Goal: Transaction & Acquisition: Book appointment/travel/reservation

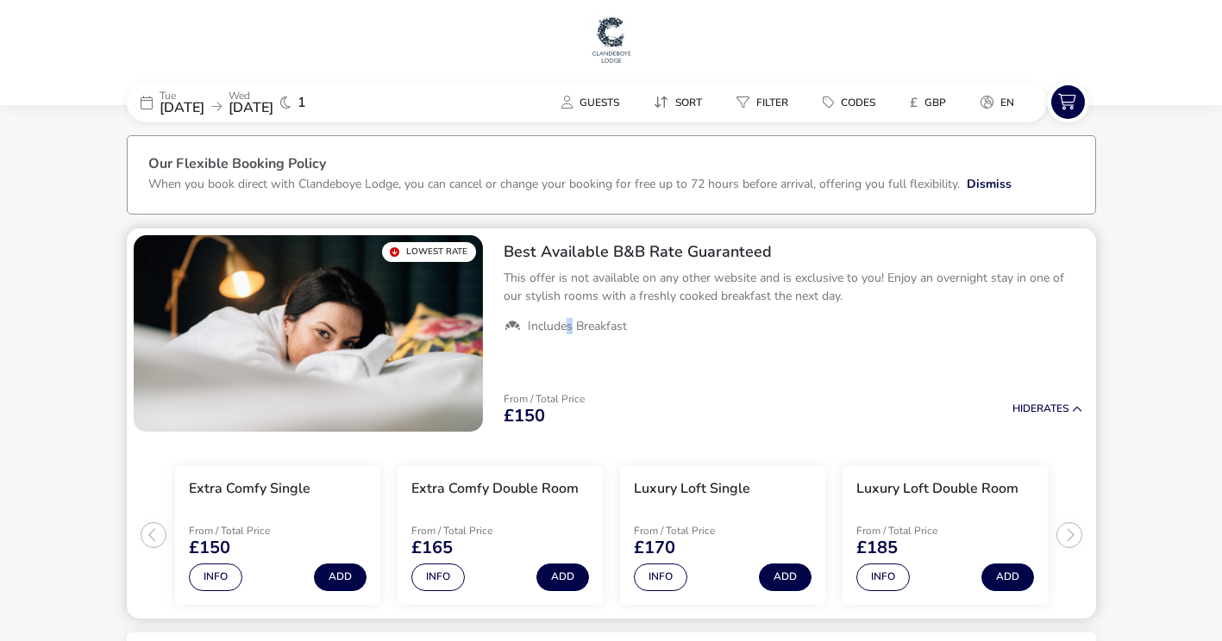
click at [570, 329] on span "Includes Breakfast" at bounding box center [577, 327] width 99 height 16
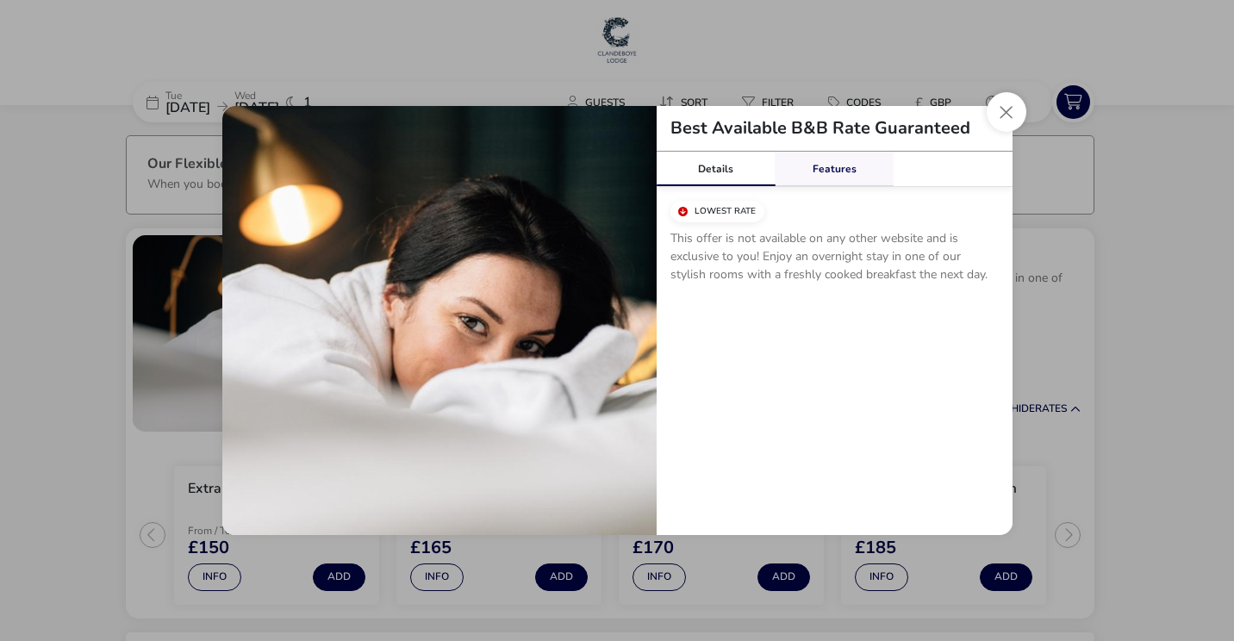
click at [826, 178] on link "Features" at bounding box center [834, 169] width 119 height 34
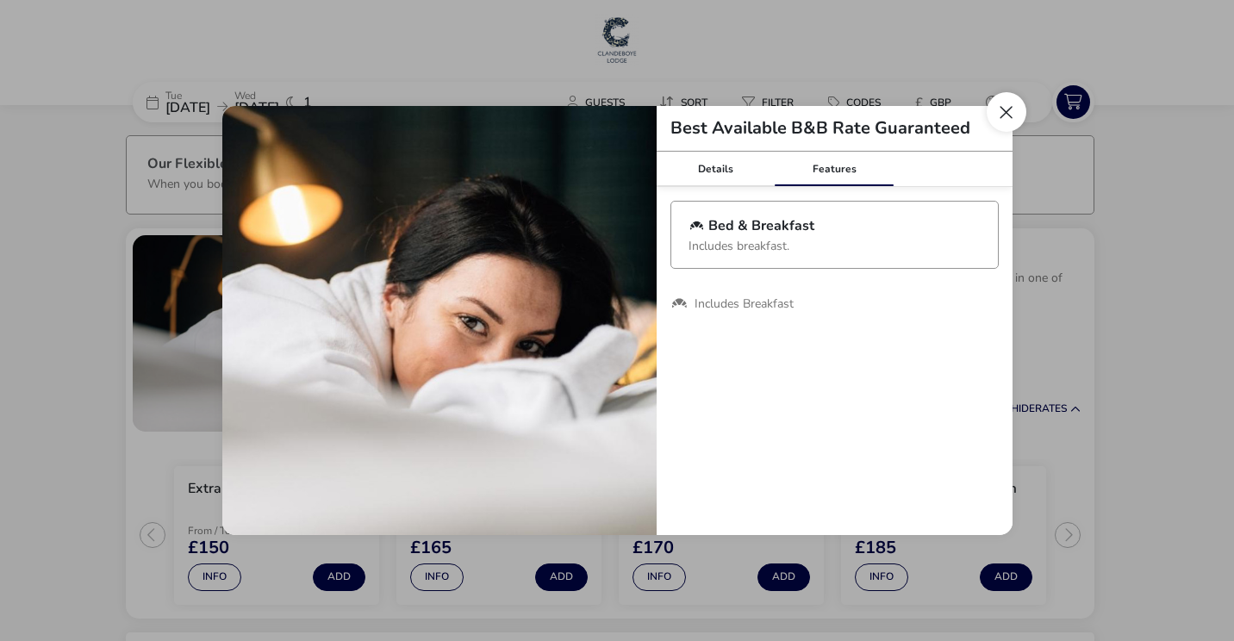
click at [1009, 109] on button "Close modal" at bounding box center [1007, 112] width 40 height 40
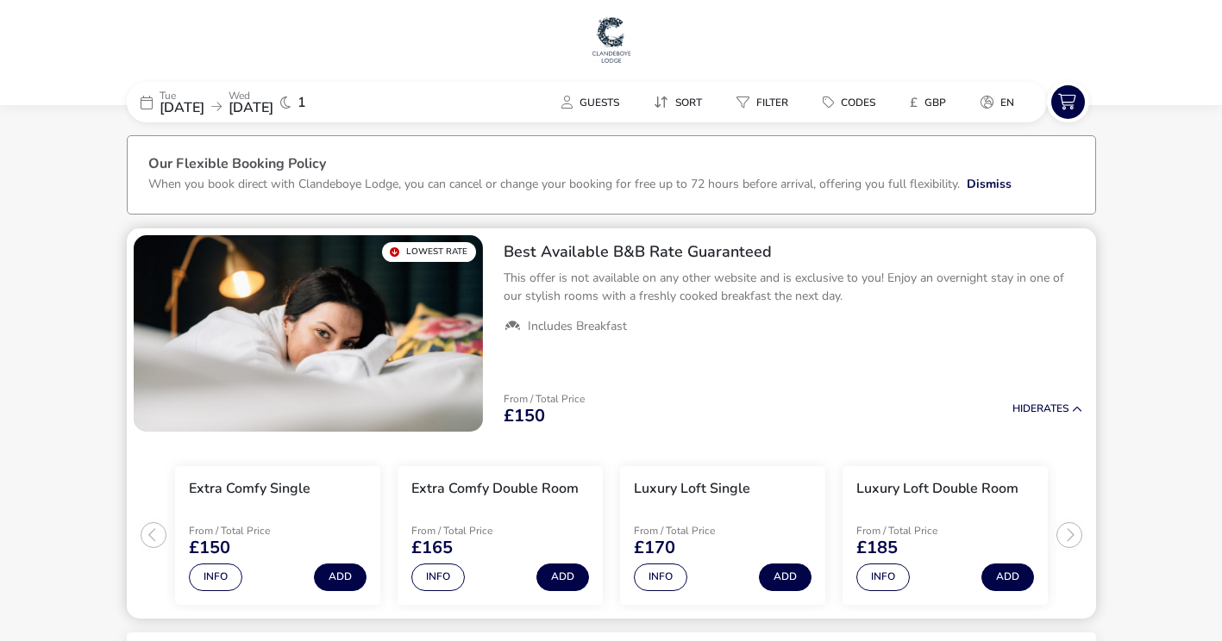
click at [588, 256] on h2 "Best Available B&B Rate Guaranteed" at bounding box center [792, 252] width 578 height 20
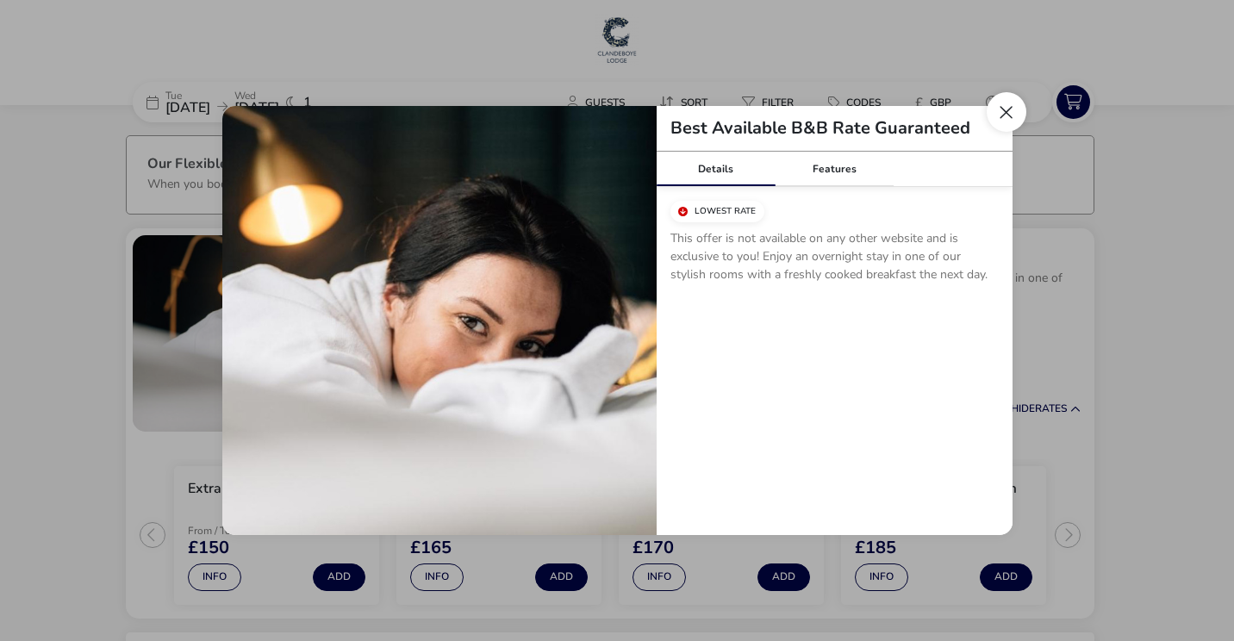
click at [1009, 122] on button "Close modal" at bounding box center [1007, 112] width 40 height 40
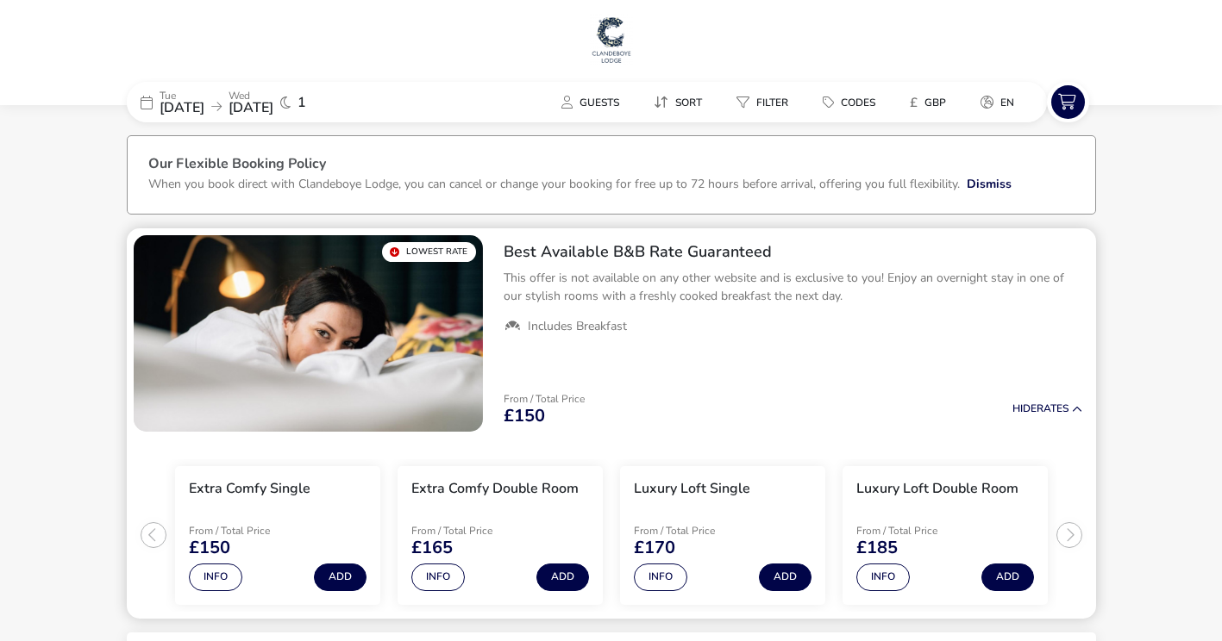
click at [588, 259] on h2 "Best Available B&B Rate Guaranteed" at bounding box center [792, 252] width 578 height 20
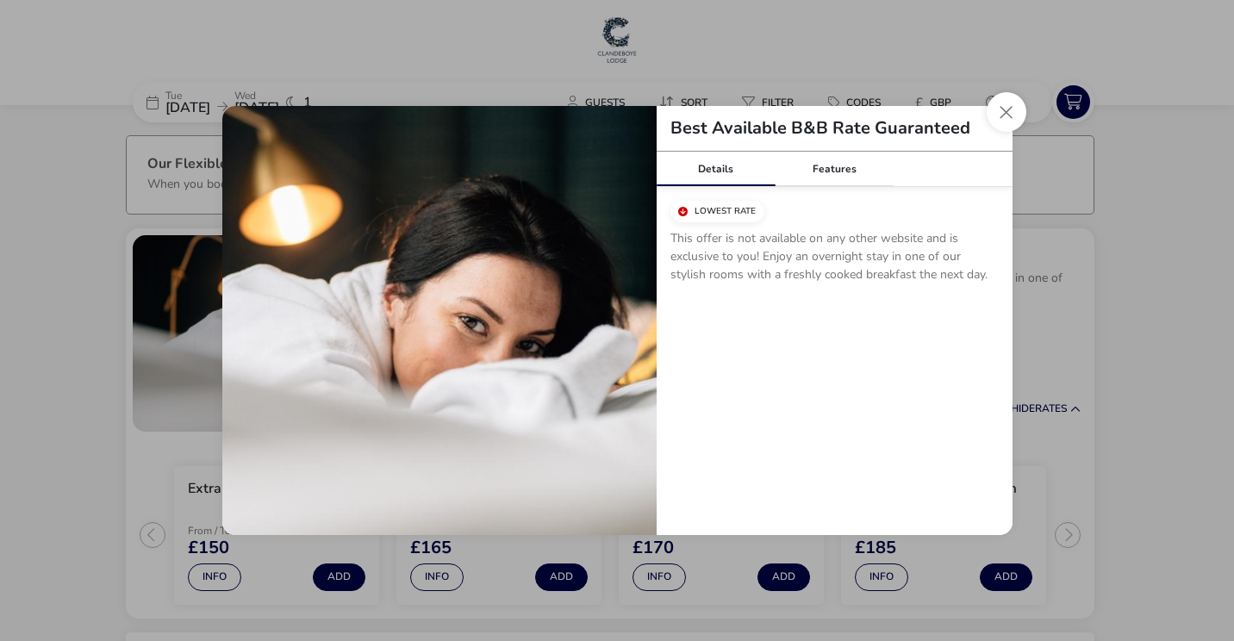
click at [1003, 111] on button "Close modal" at bounding box center [1007, 112] width 40 height 40
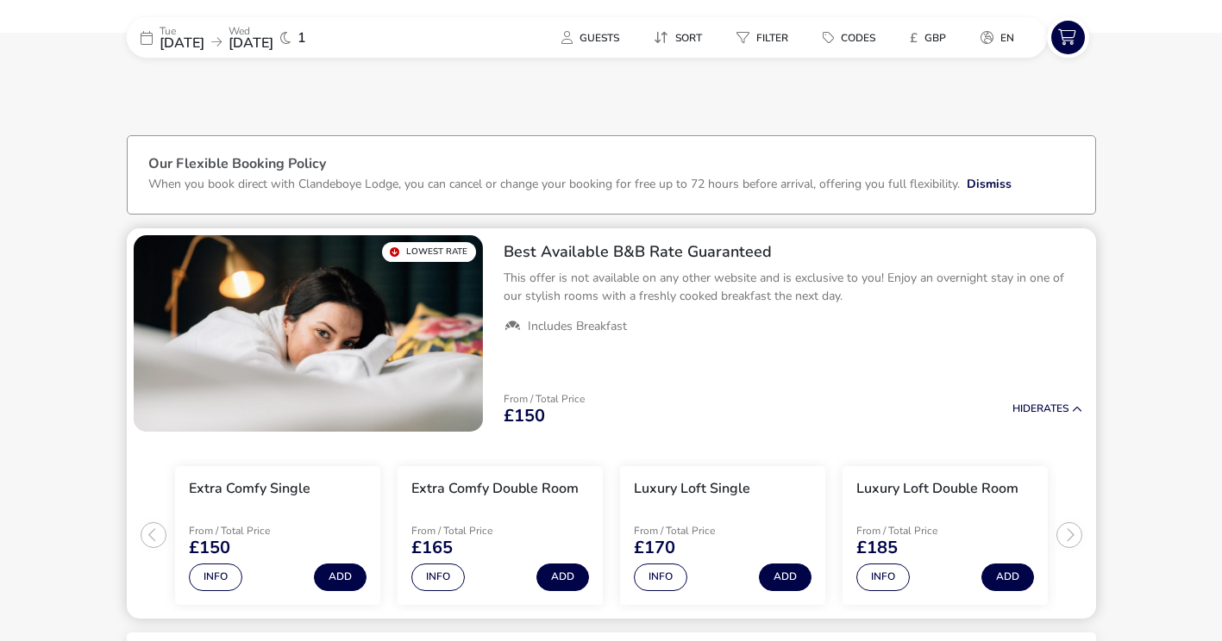
scroll to position [86, 0]
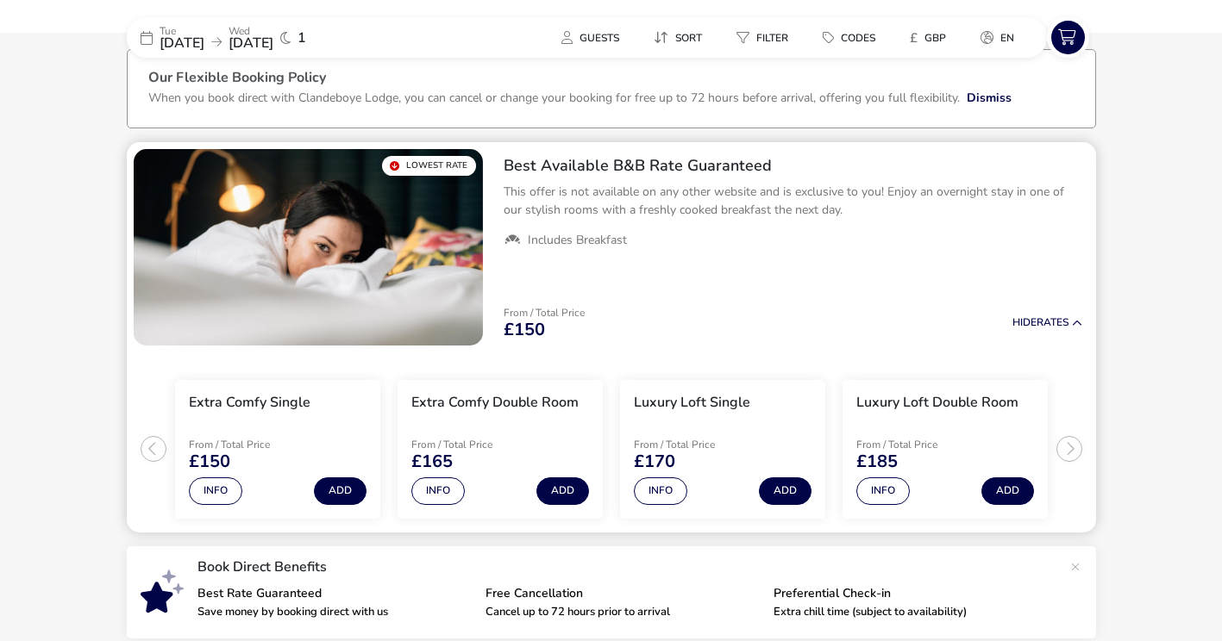
click at [1071, 459] on ul "Extra Comfy Single From / Total Price £150 Info Add Extra Comfy Double Room Fro…" at bounding box center [611, 443] width 969 height 180
click at [224, 490] on button "Info" at bounding box center [215, 492] width 53 height 28
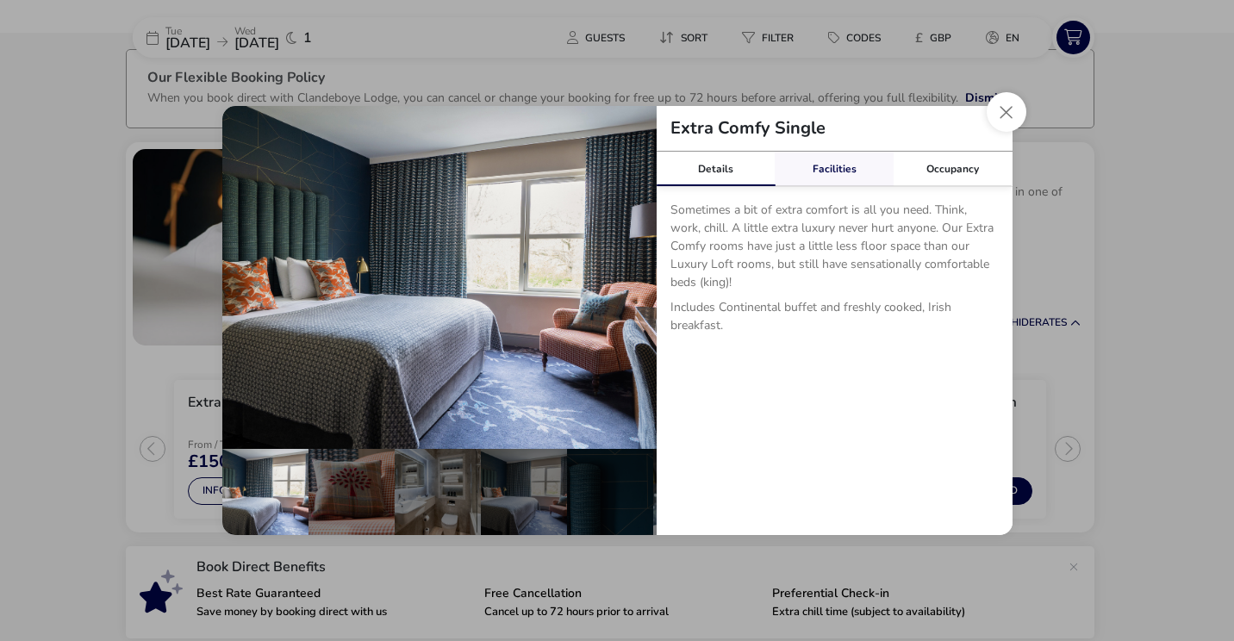
click at [840, 172] on link "Facilities" at bounding box center [834, 169] width 119 height 34
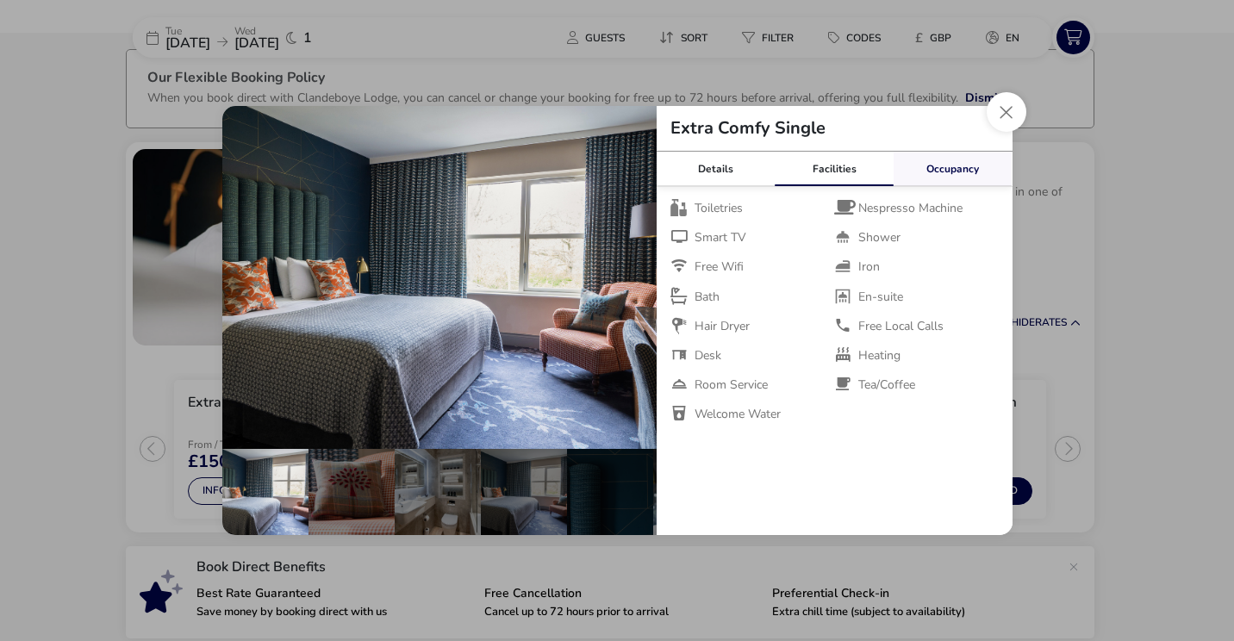
click at [957, 170] on link "Occupancy" at bounding box center [953, 169] width 119 height 34
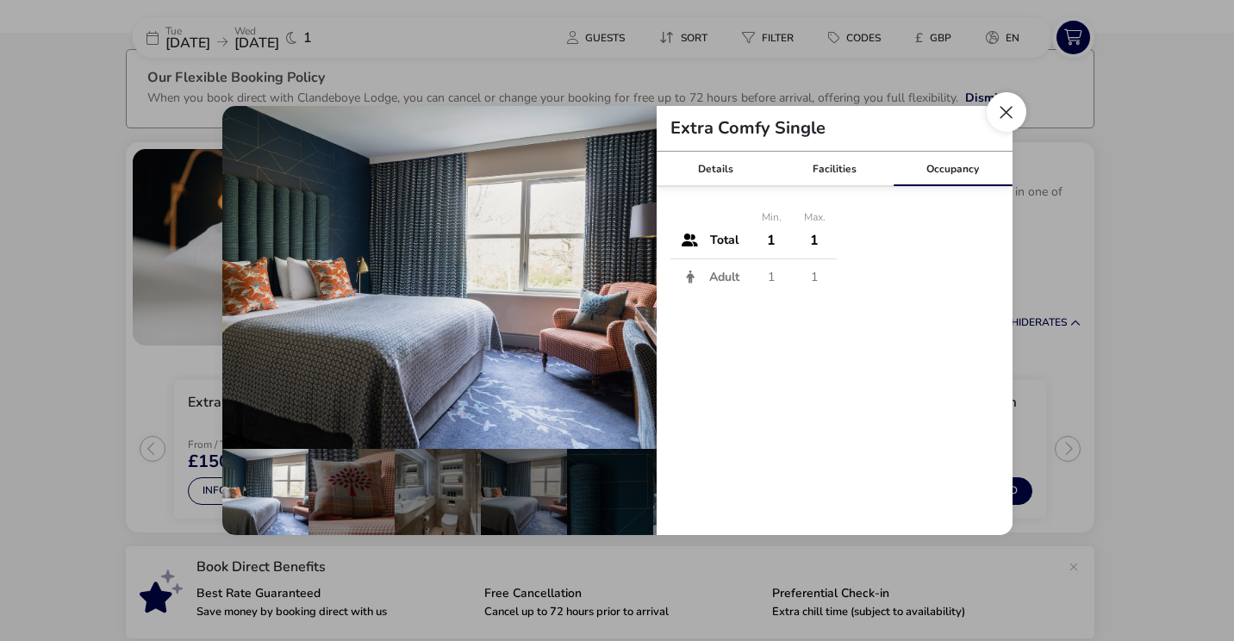
click at [1003, 128] on button "Close dialog" at bounding box center [1007, 112] width 40 height 40
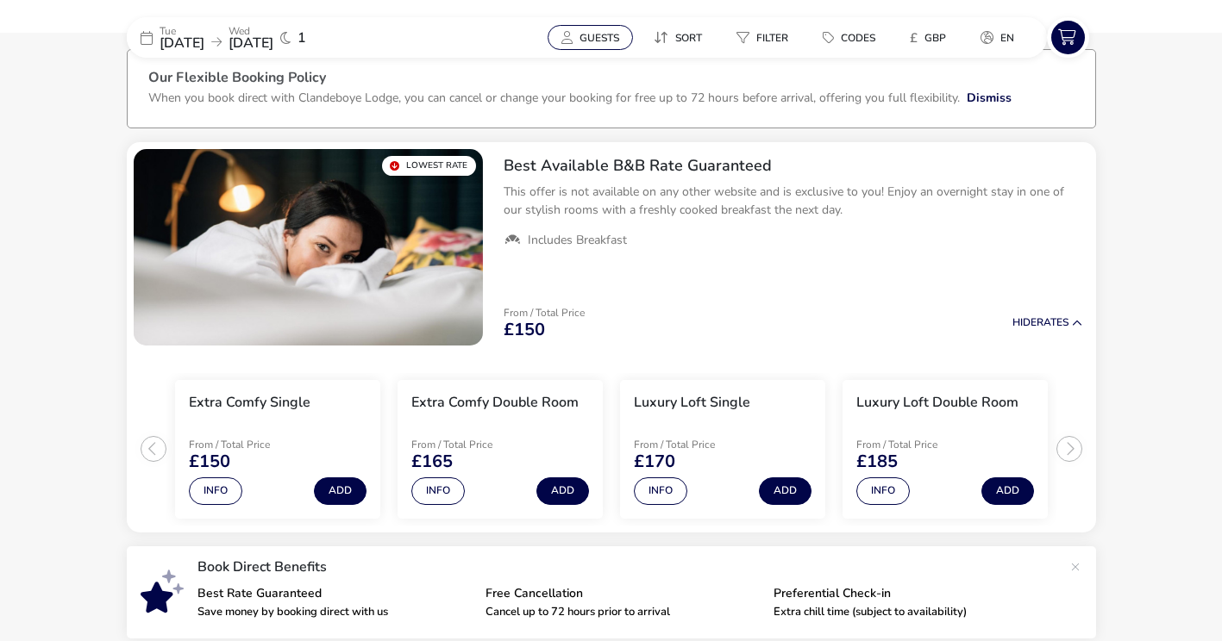
click at [595, 49] on button "Guests" at bounding box center [589, 37] width 85 height 25
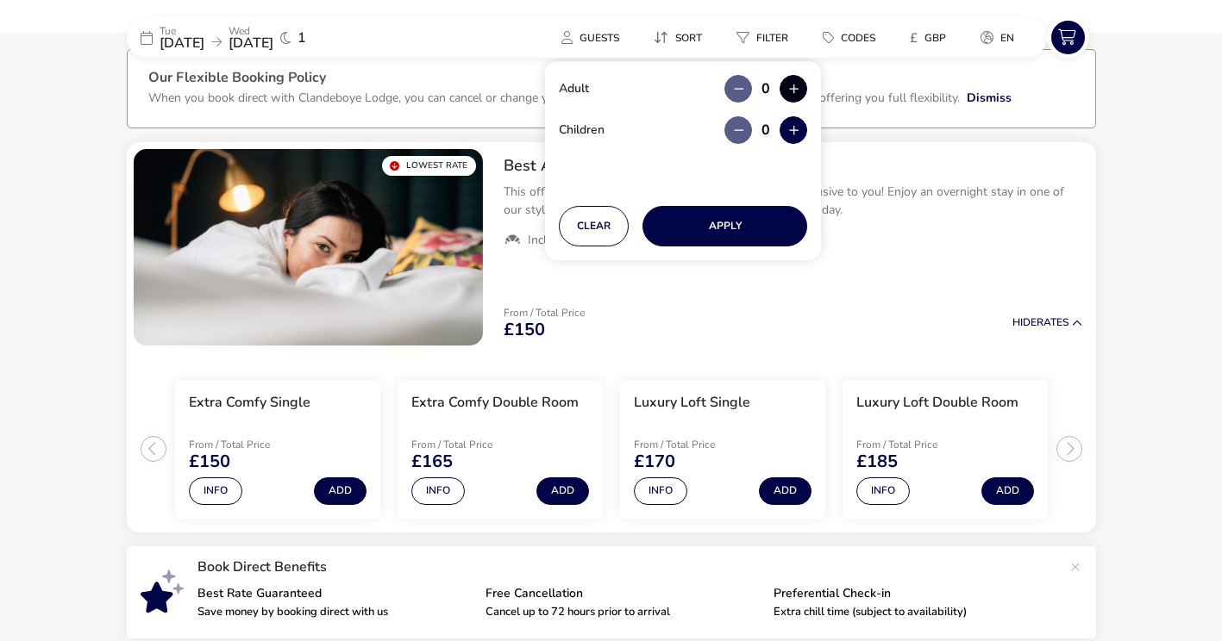
click at [794, 93] on button "button" at bounding box center [793, 89] width 28 height 28
click at [795, 94] on span "button" at bounding box center [795, 94] width 0 height 0
type input "2"
click at [767, 213] on button "Apply" at bounding box center [724, 226] width 165 height 41
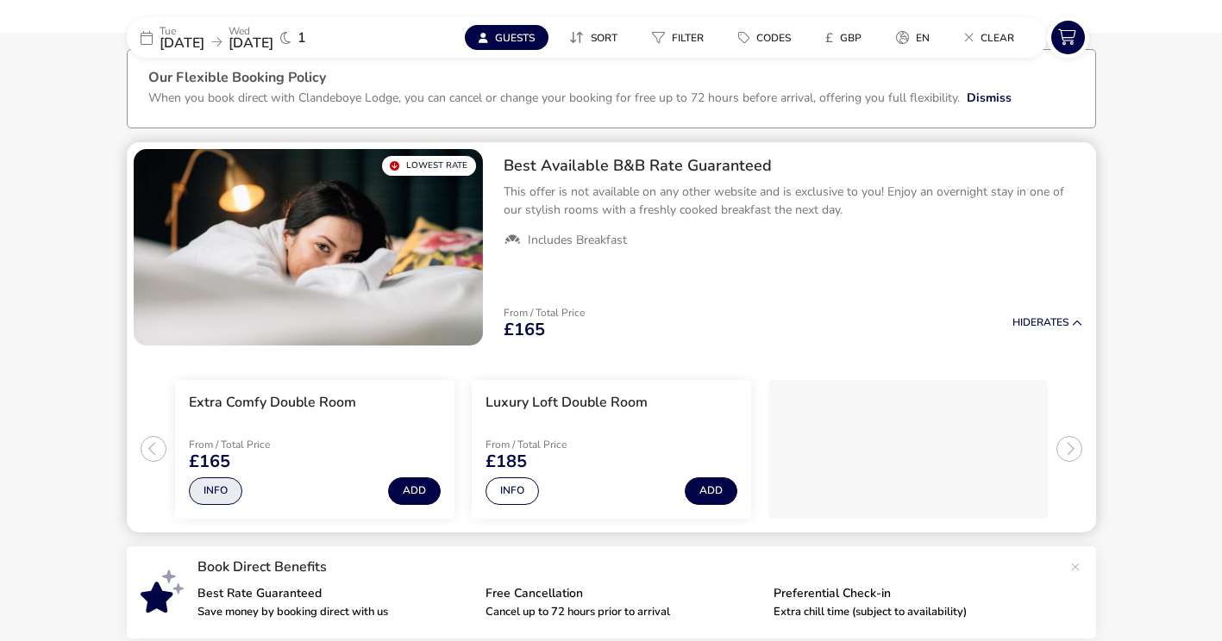
click at [217, 486] on button "Info" at bounding box center [215, 492] width 53 height 28
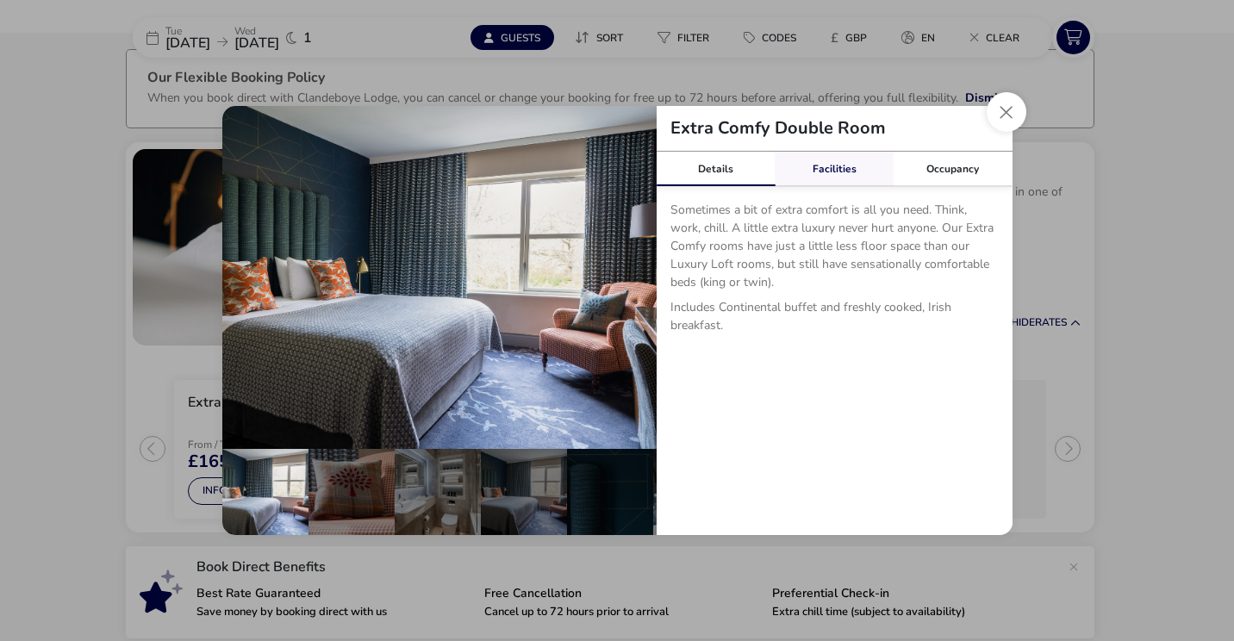
click at [857, 169] on link "Facilities" at bounding box center [834, 169] width 119 height 34
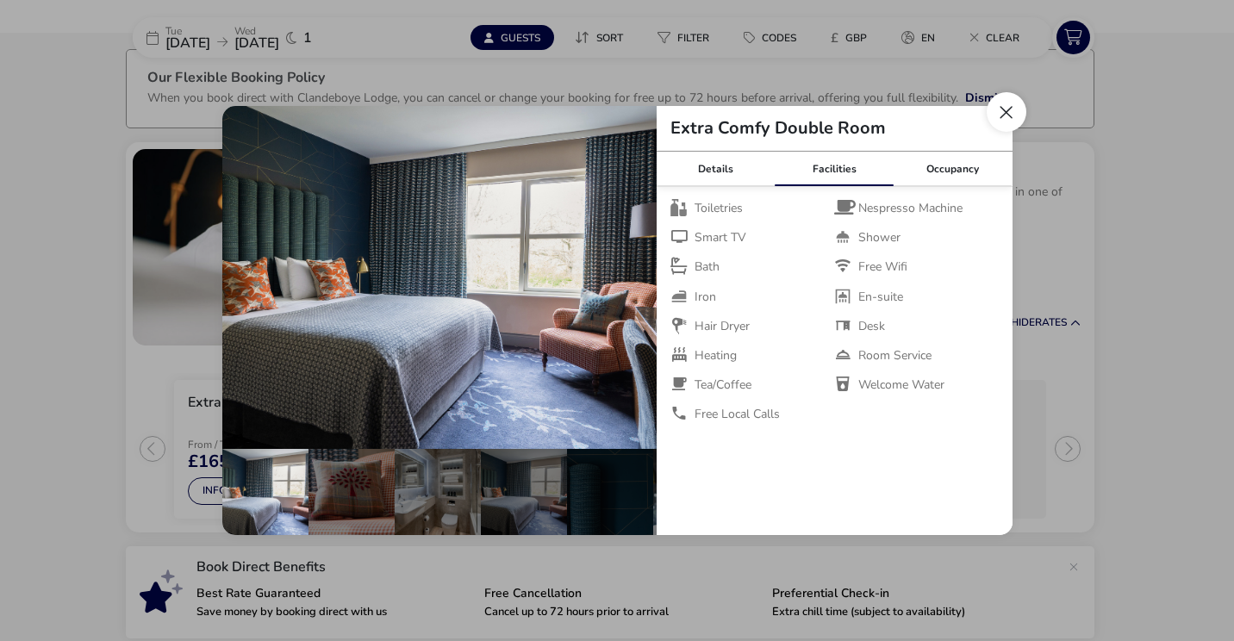
click at [991, 122] on button "Close dialog" at bounding box center [1007, 112] width 40 height 40
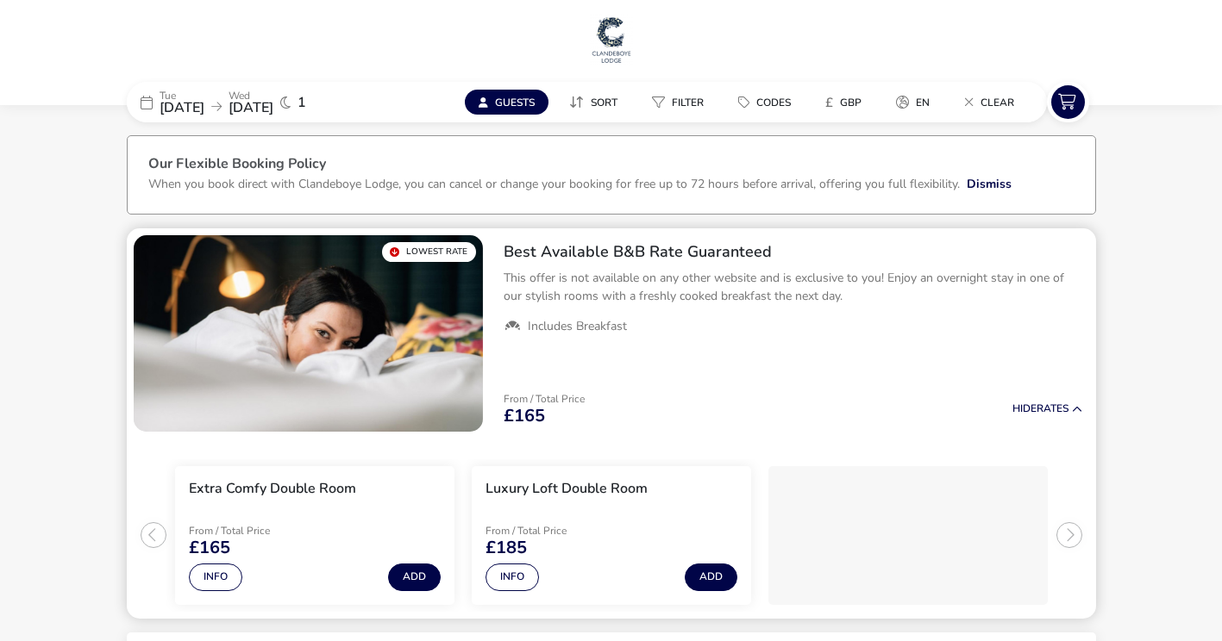
click at [603, 327] on span "Includes Breakfast" at bounding box center [577, 327] width 99 height 16
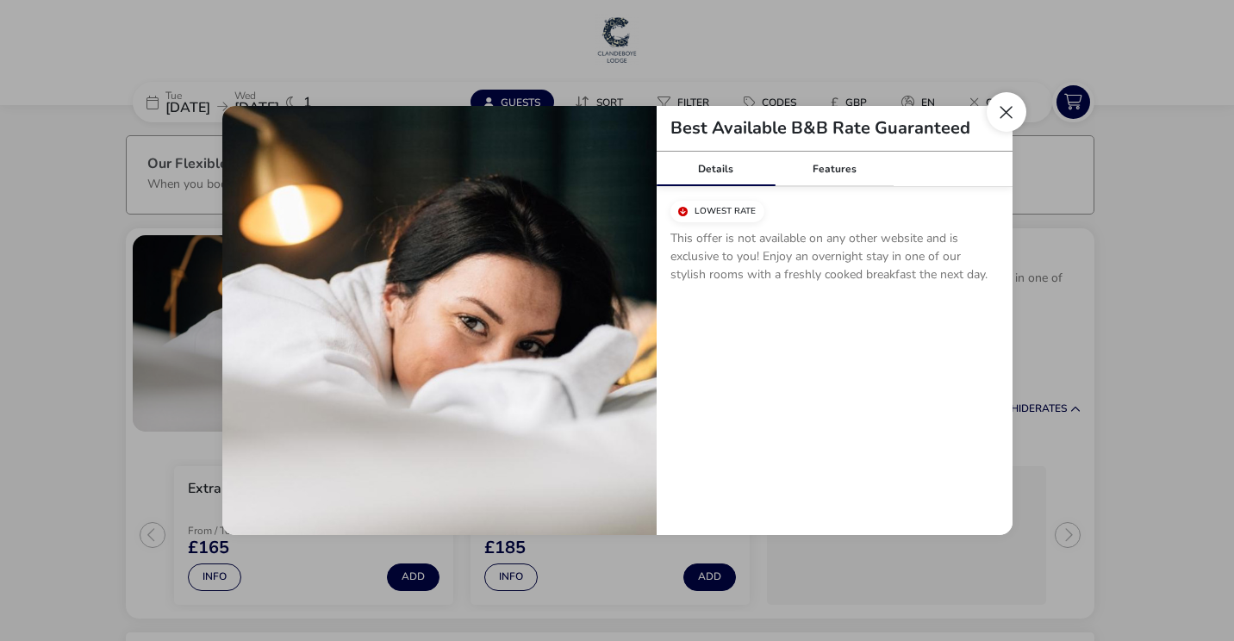
click at [1016, 118] on button "Close modal" at bounding box center [1007, 112] width 40 height 40
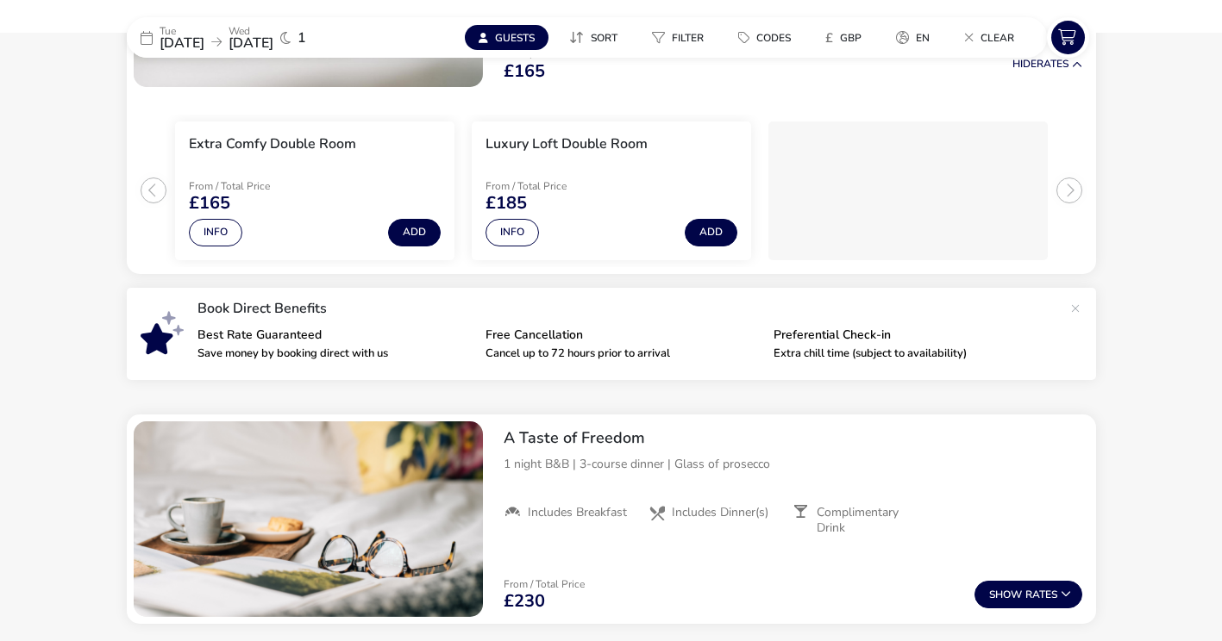
scroll to position [259, 0]
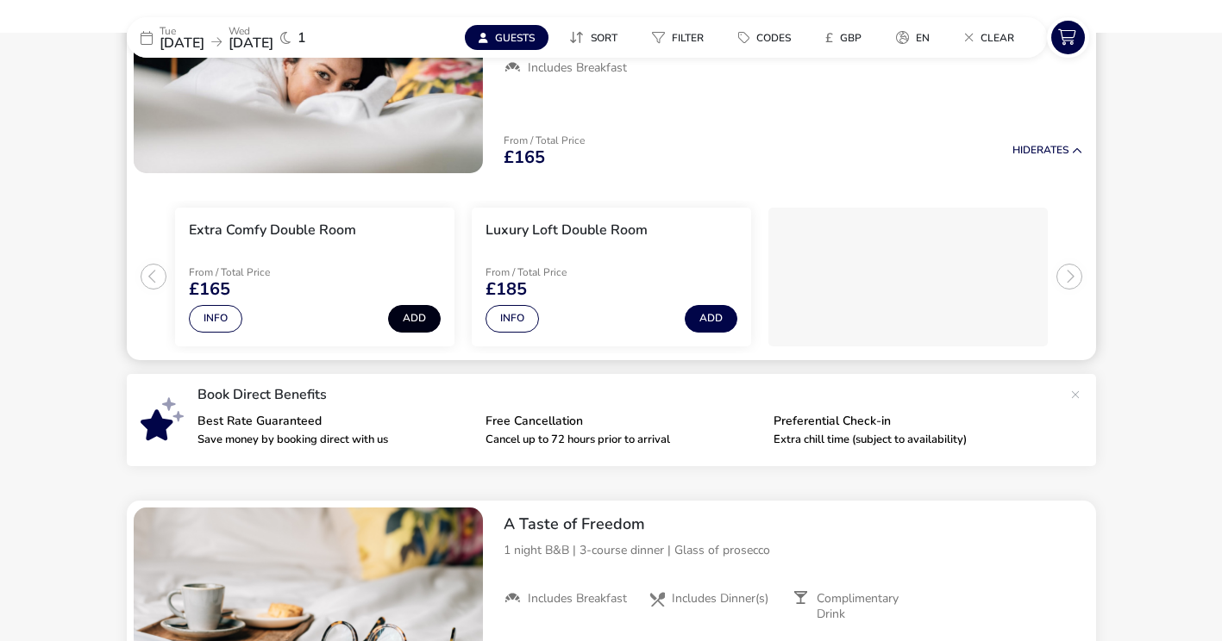
click at [411, 328] on button "Add" at bounding box center [414, 319] width 53 height 28
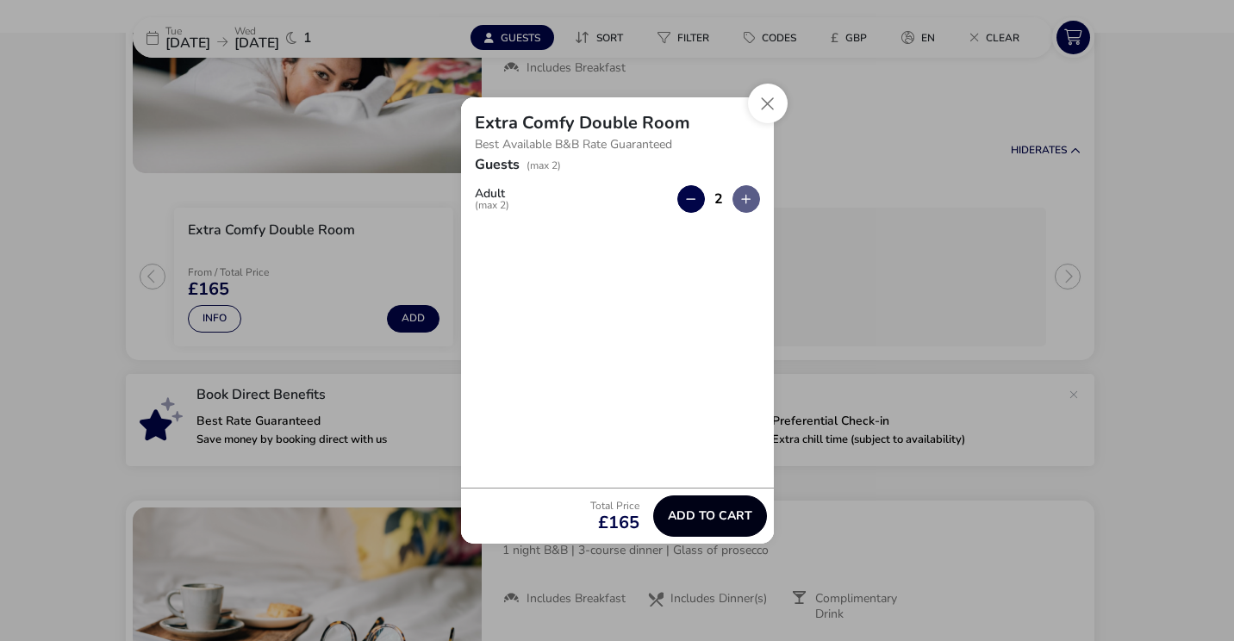
click at [699, 518] on span "Add to cart" at bounding box center [710, 515] width 84 height 13
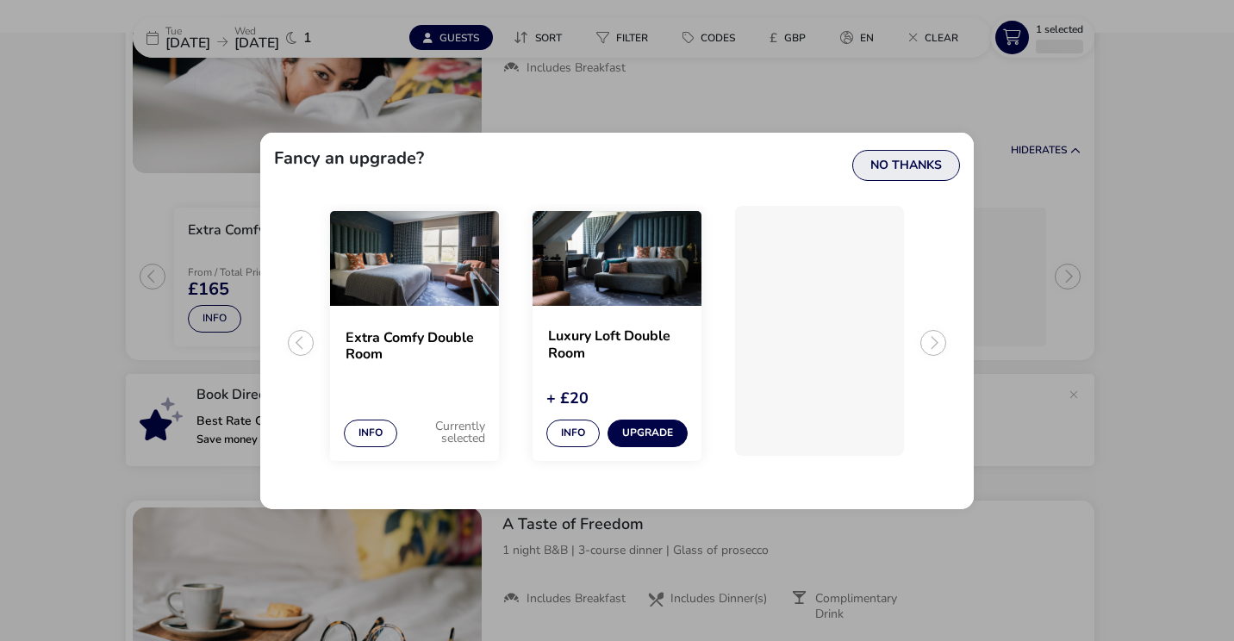
click at [944, 155] on button "No Thanks" at bounding box center [907, 165] width 108 height 31
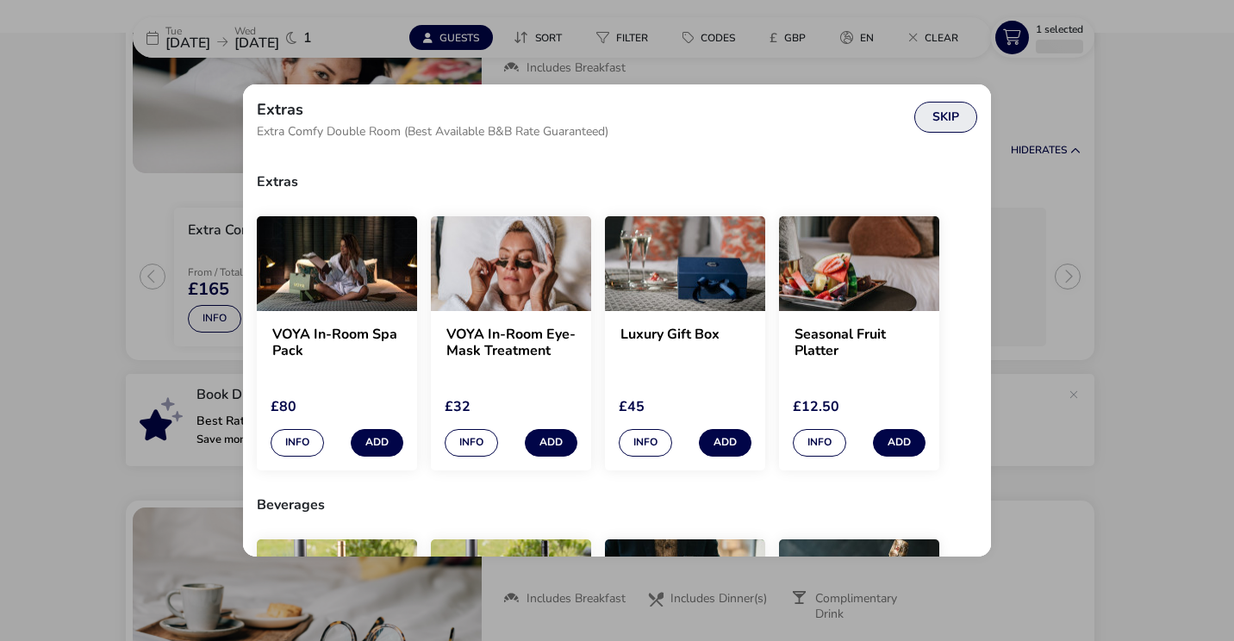
click at [951, 109] on button "Skip" at bounding box center [946, 117] width 63 height 31
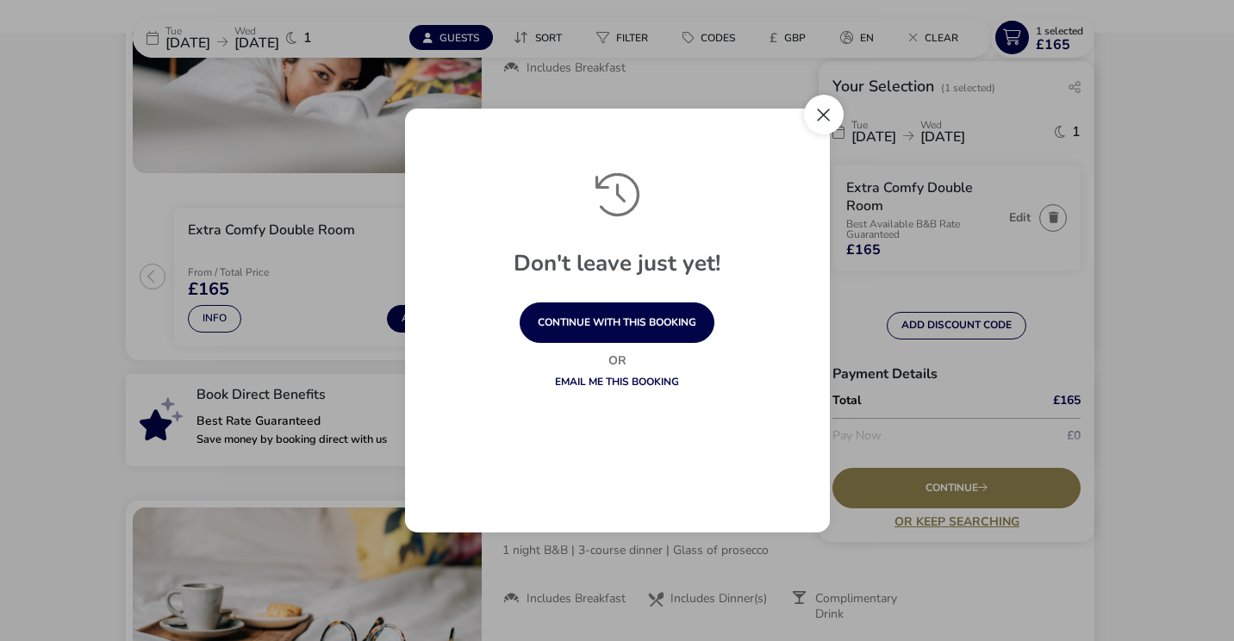
click at [829, 123] on button "Close" at bounding box center [824, 115] width 40 height 40
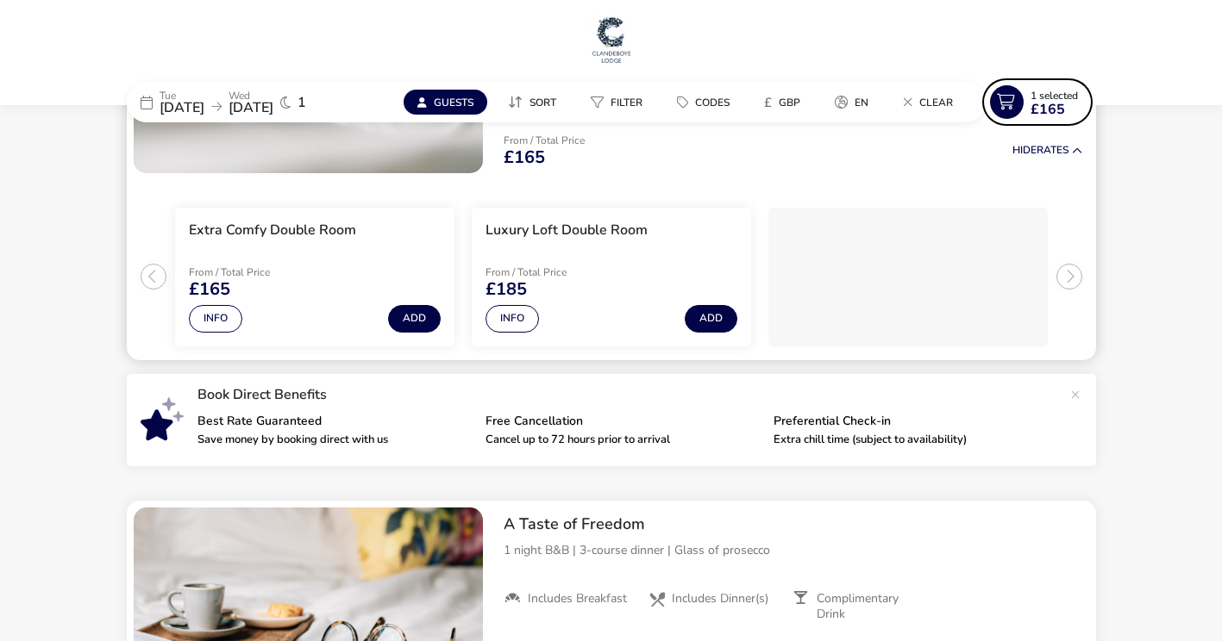
scroll to position [0, 0]
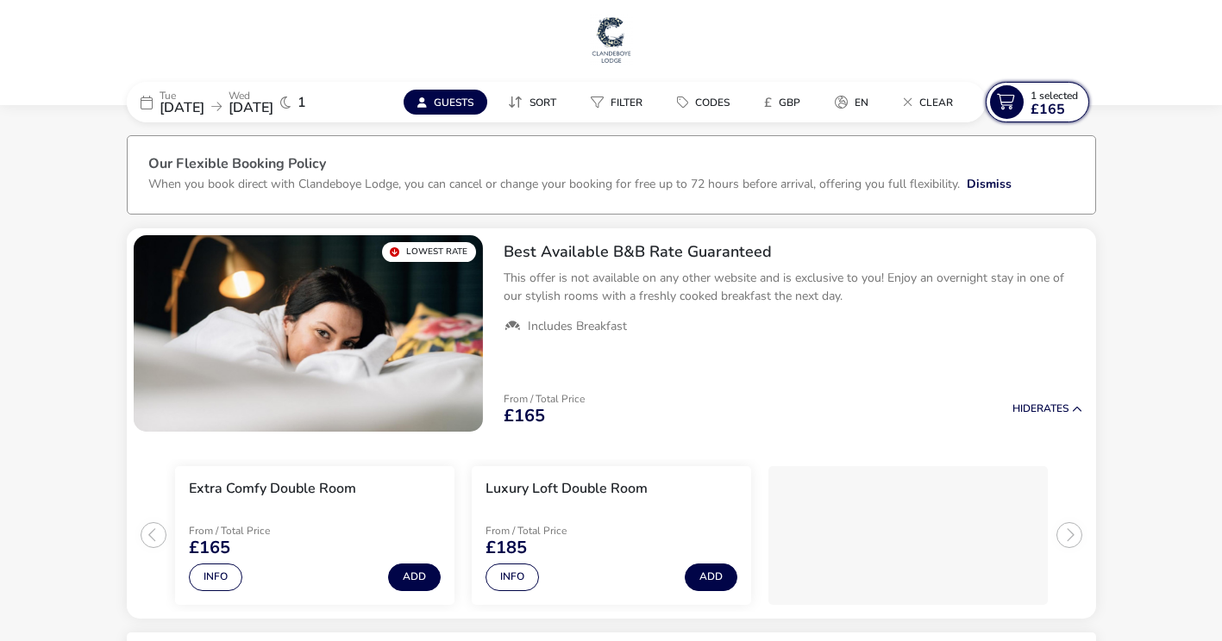
click at [1037, 119] on button "1 Selected £165" at bounding box center [1036, 102] width 103 height 41
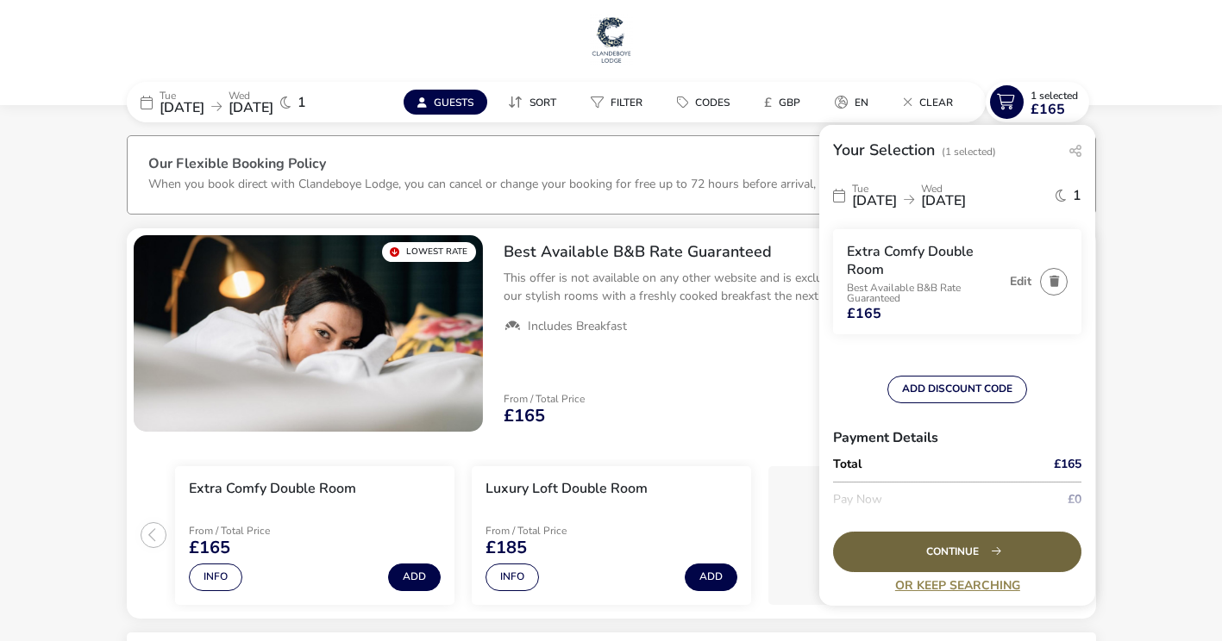
click at [950, 551] on div "Continue" at bounding box center [957, 552] width 248 height 41
